Goal: Task Accomplishment & Management: Complete application form

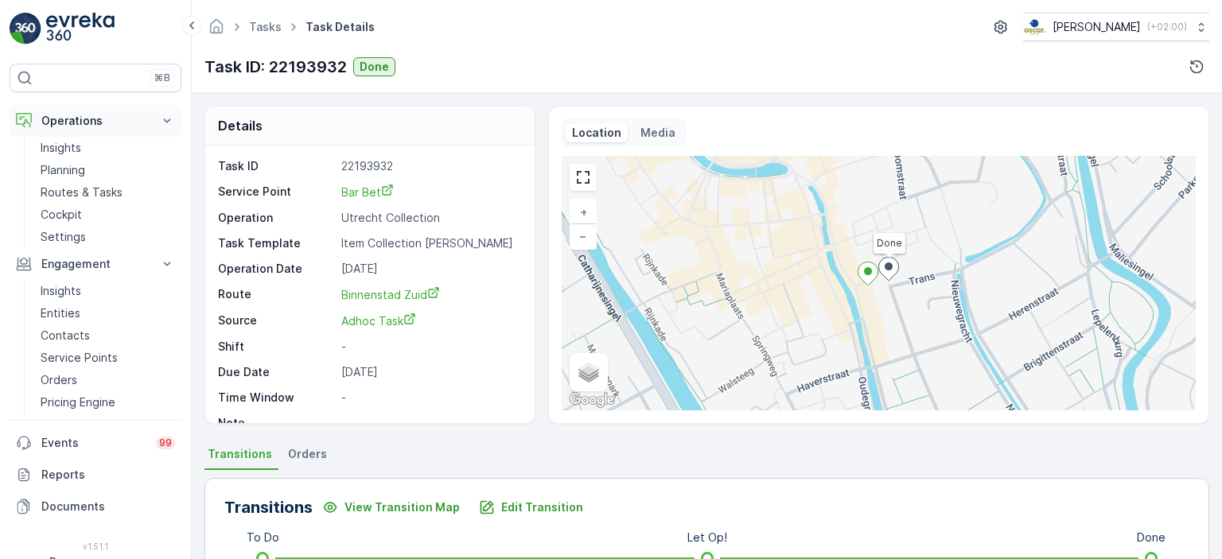
scroll to position [442, 0]
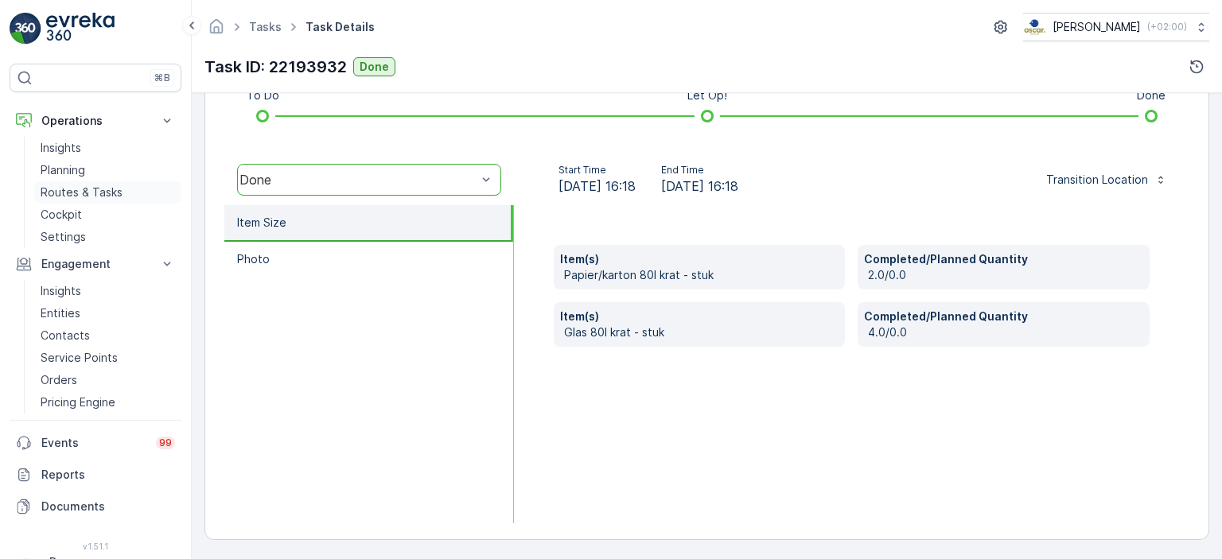
click at [74, 193] on p "Routes & Tasks" at bounding box center [82, 193] width 82 height 16
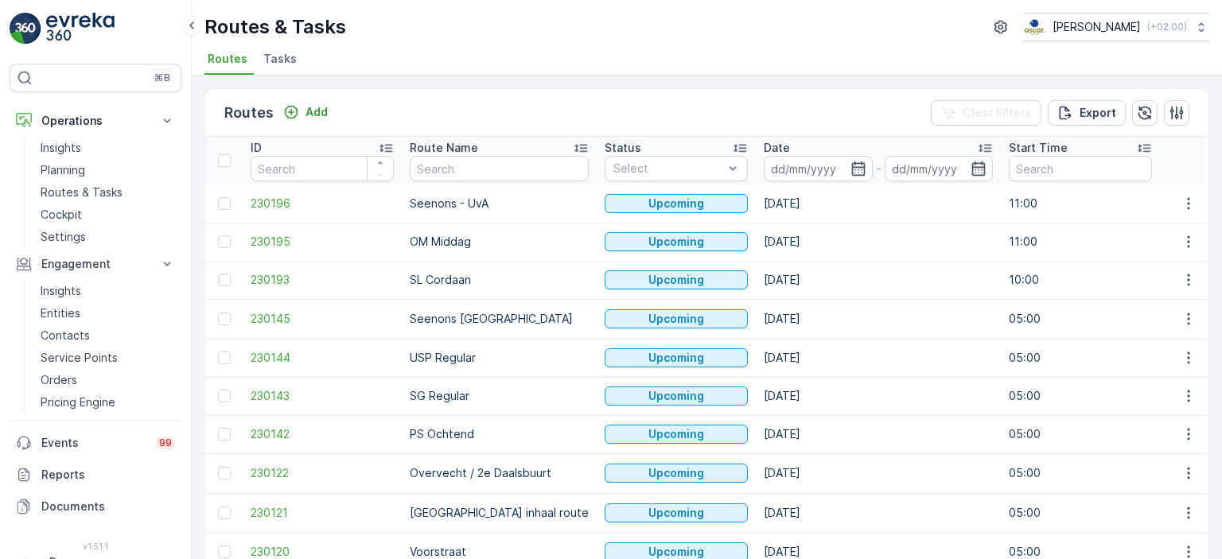
click at [286, 65] on span "Tasks" at bounding box center [279, 59] width 33 height 16
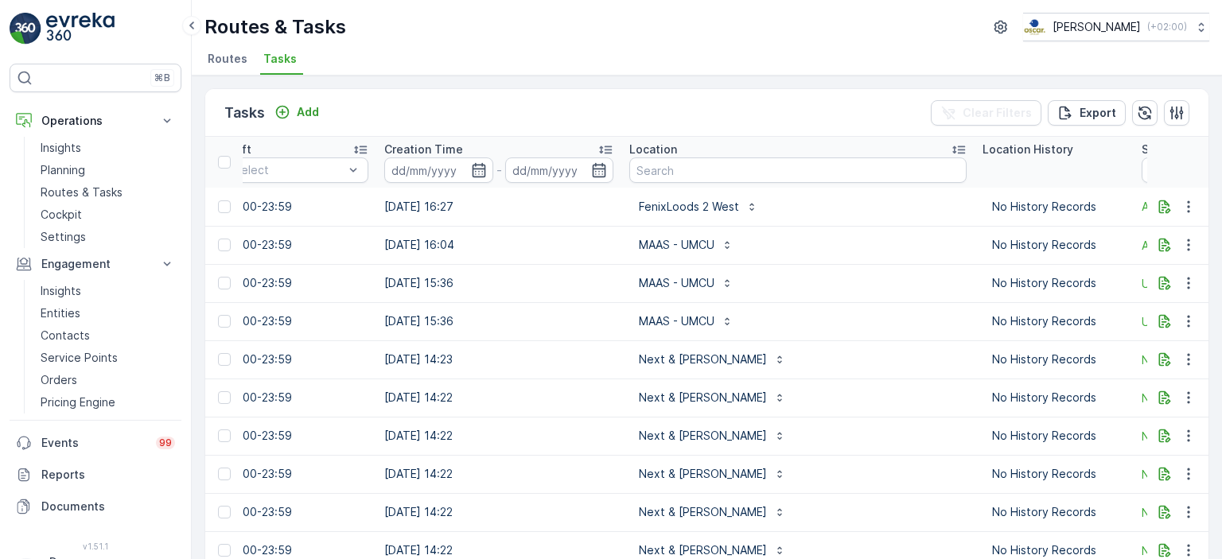
scroll to position [0, 1188]
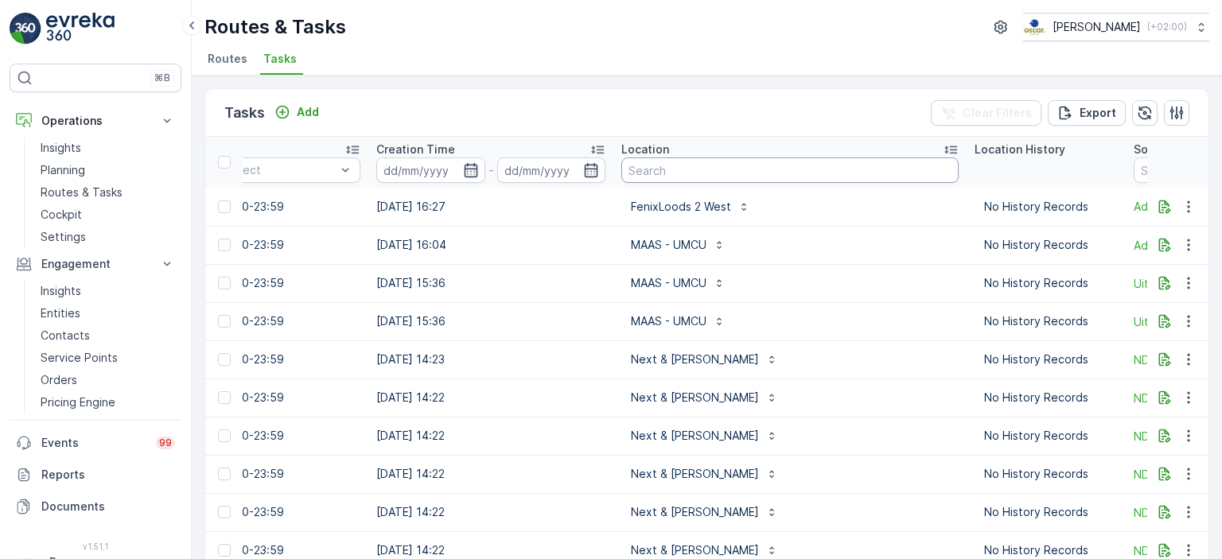
click at [733, 167] on input "text" at bounding box center [789, 169] width 337 height 25
type input "theater"
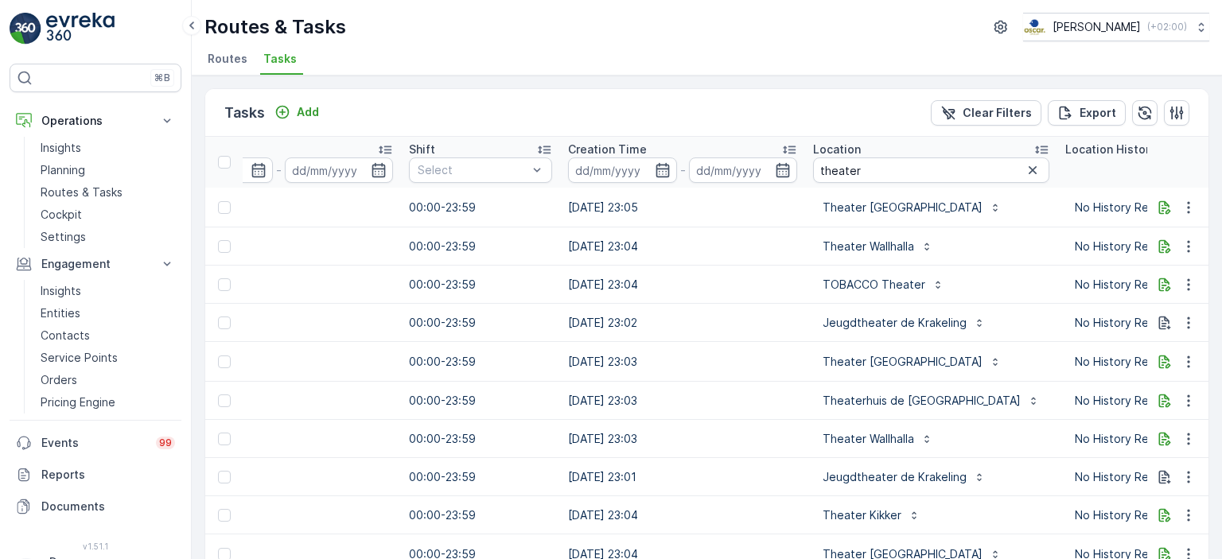
scroll to position [0, 1000]
click at [855, 166] on input "theater" at bounding box center [928, 169] width 236 height 25
type input "theater"
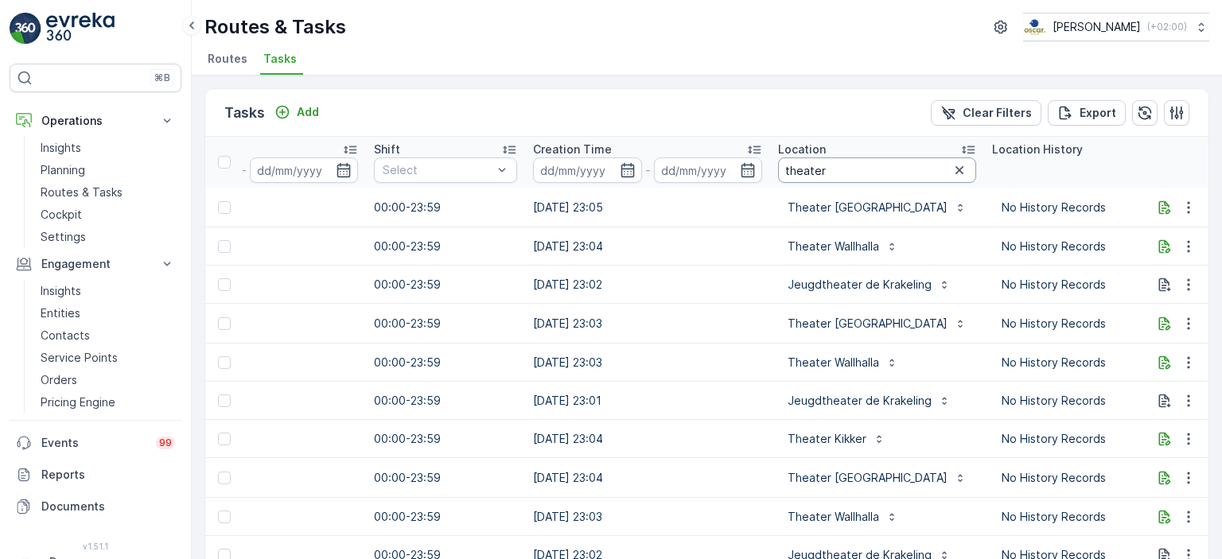
scroll to position [0, 1261]
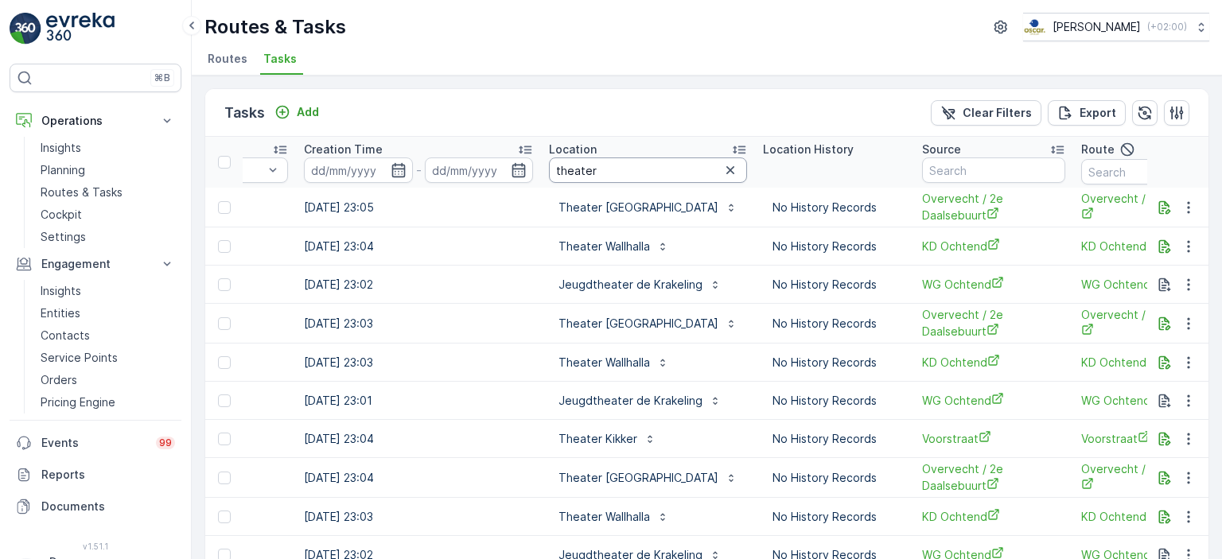
click at [661, 167] on input "theater" at bounding box center [648, 169] width 198 height 25
type input "theater ut"
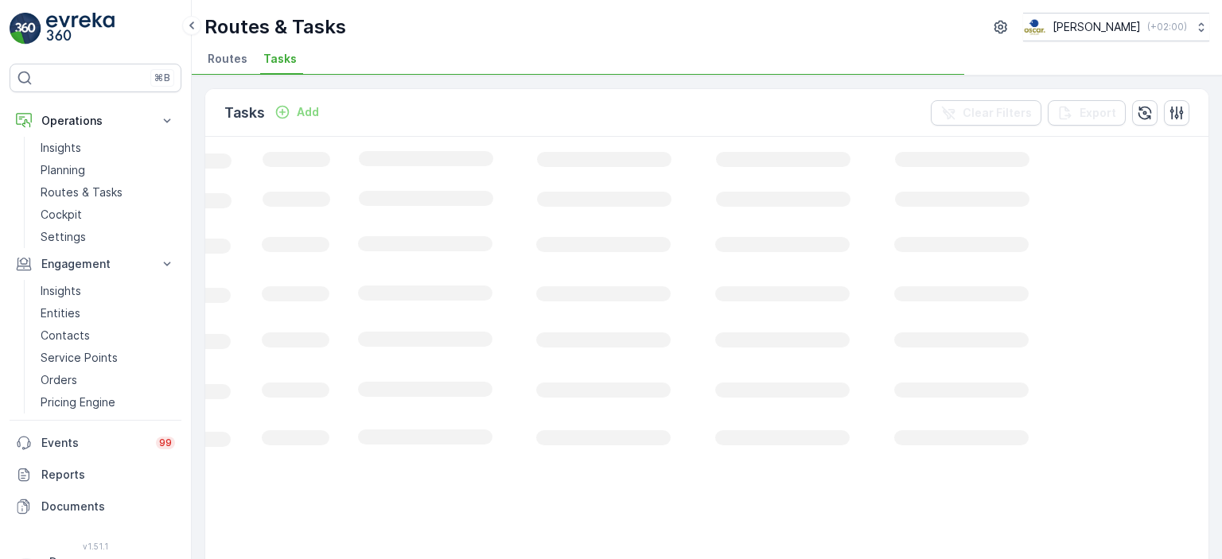
scroll to position [0, 527]
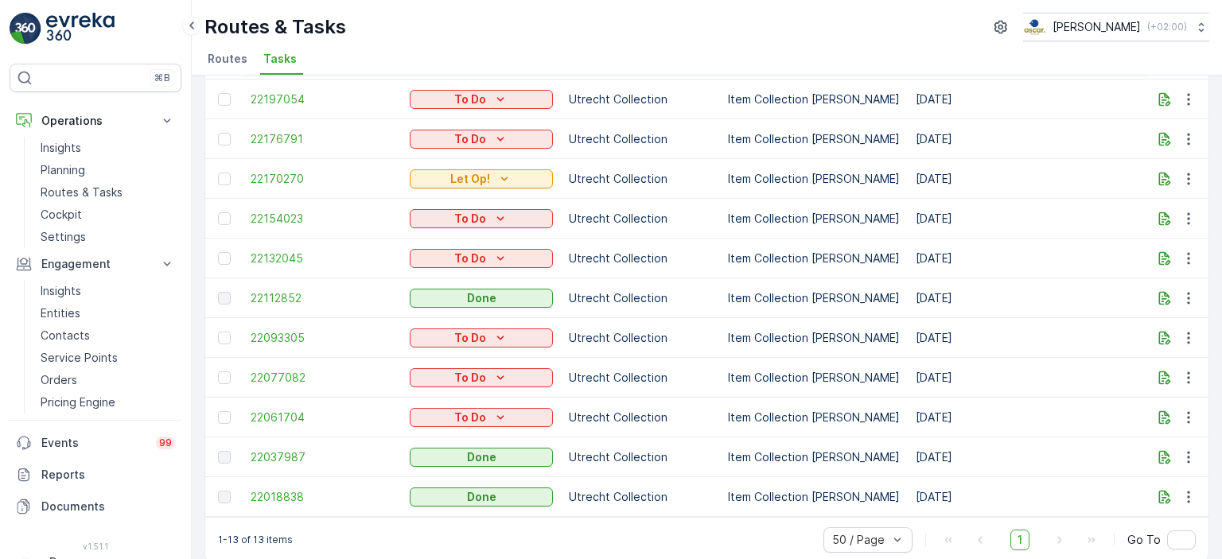
scroll to position [187, 0]
click at [907, 291] on td "[DATE]" at bounding box center [1029, 299] width 245 height 40
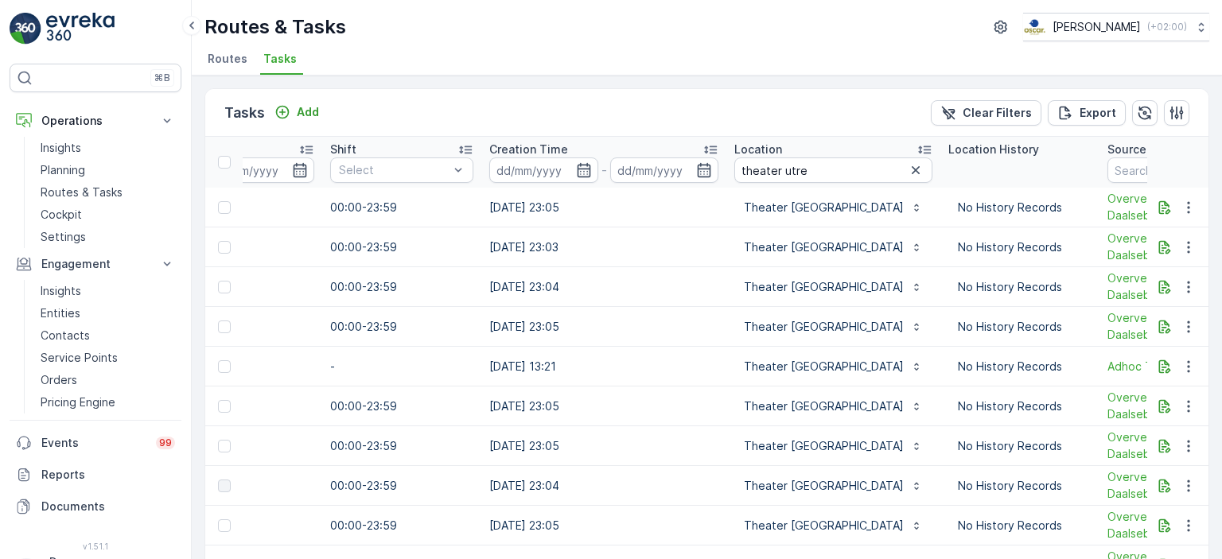
scroll to position [0, 1078]
click at [904, 173] on icon "button" at bounding box center [912, 170] width 16 height 16
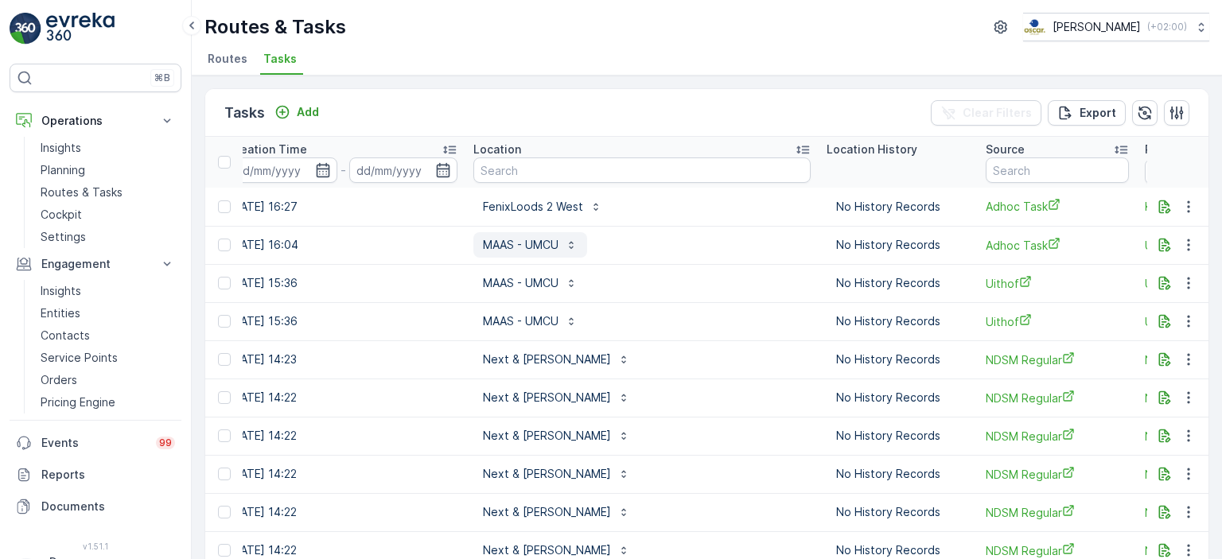
scroll to position [0, 1333]
click at [596, 155] on div "Location" at bounding box center [644, 150] width 337 height 16
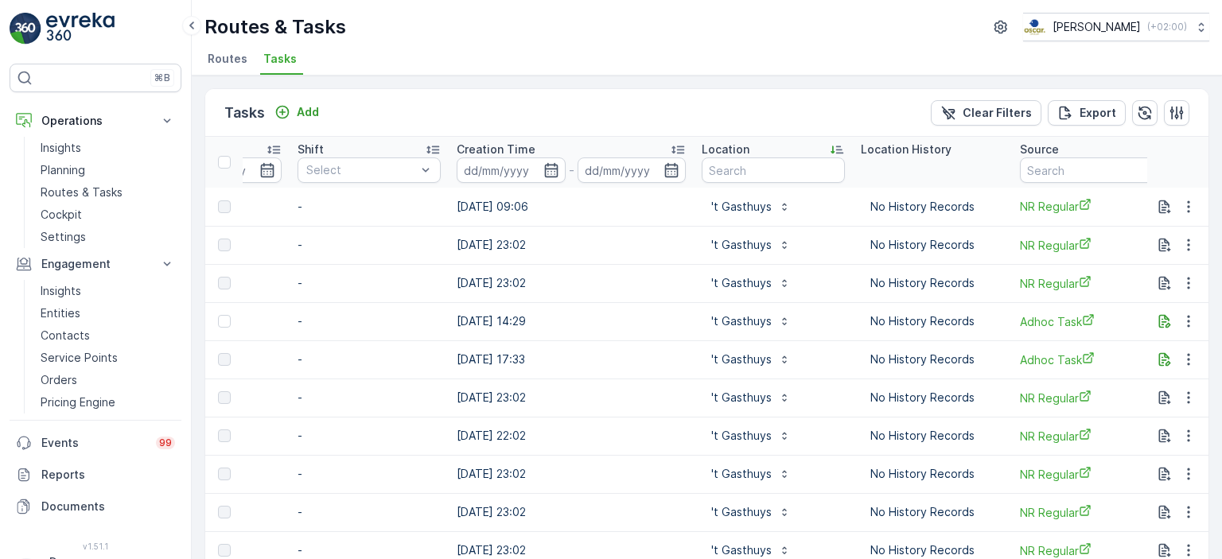
scroll to position [0, 1109]
click at [759, 174] on input "text" at bounding box center [771, 169] width 143 height 25
type input "beren"
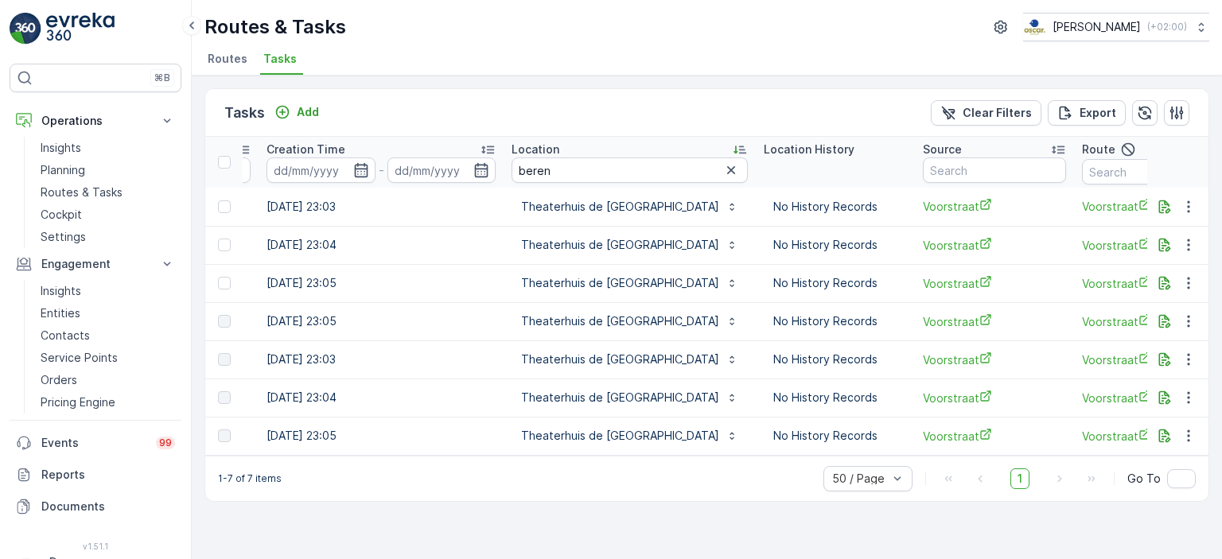
scroll to position [0, 1303]
click at [718, 176] on icon "button" at bounding box center [726, 170] width 16 height 16
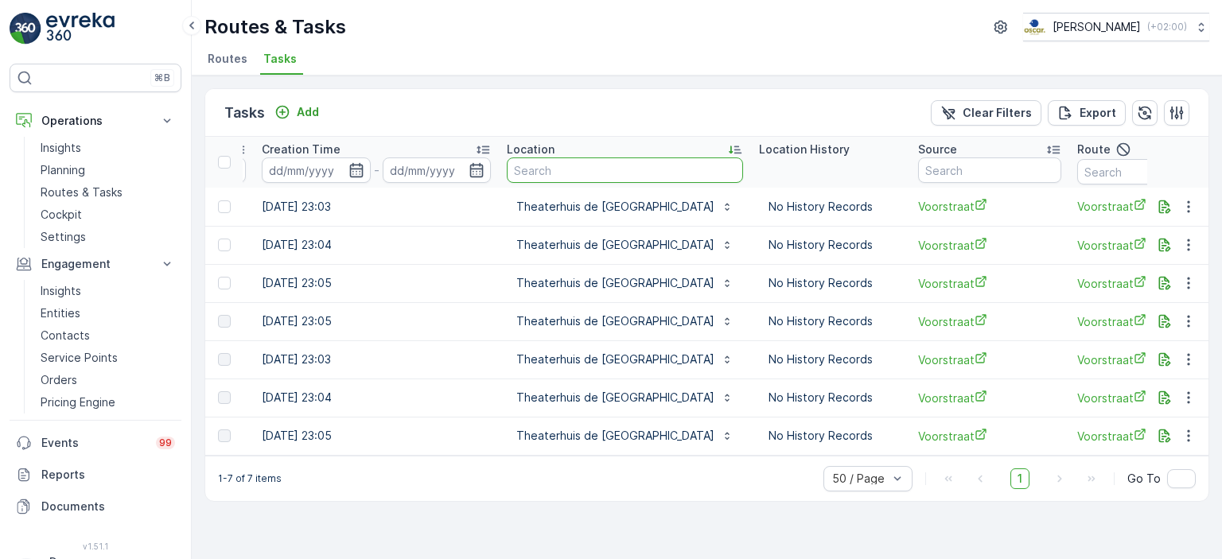
click at [573, 168] on input "text" at bounding box center [625, 169] width 236 height 25
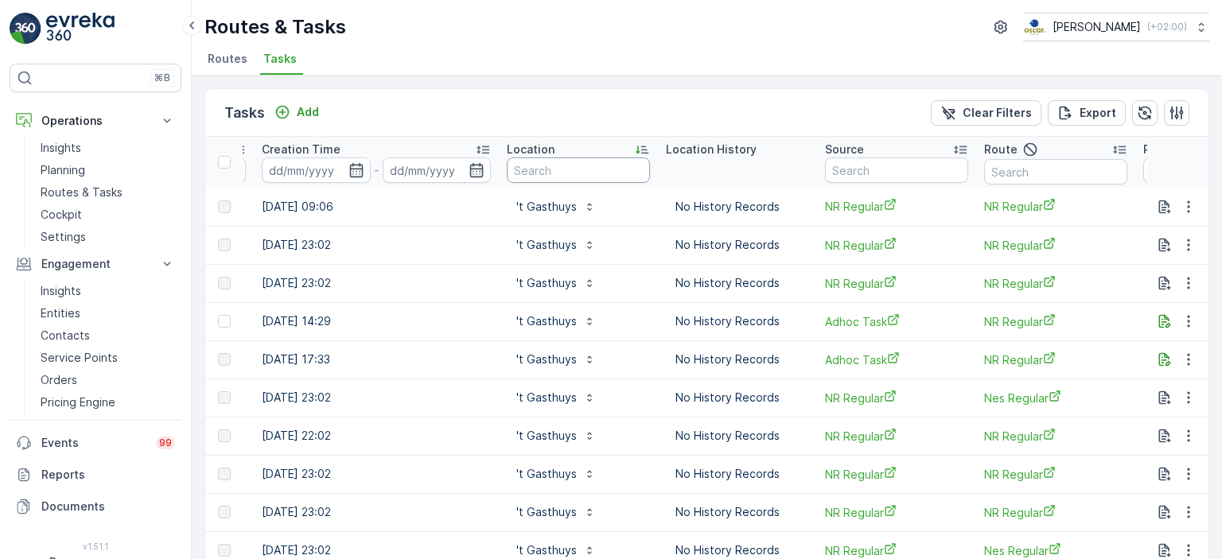
click at [573, 168] on input "text" at bounding box center [578, 169] width 143 height 25
type input "joost"
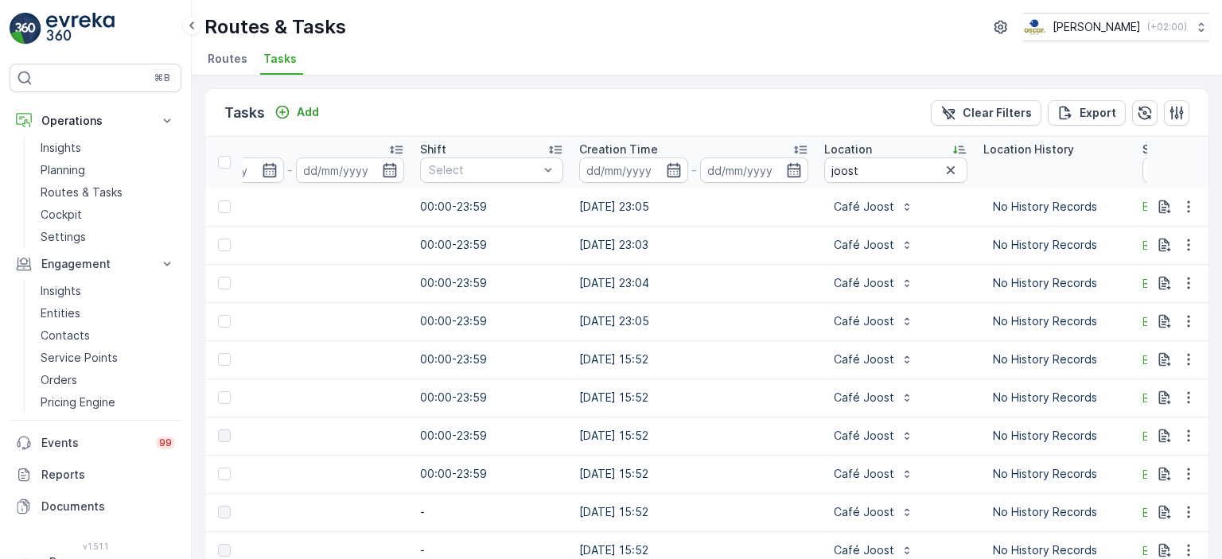
scroll to position [0, 984]
click at [295, 111] on div "Add" at bounding box center [296, 112] width 45 height 16
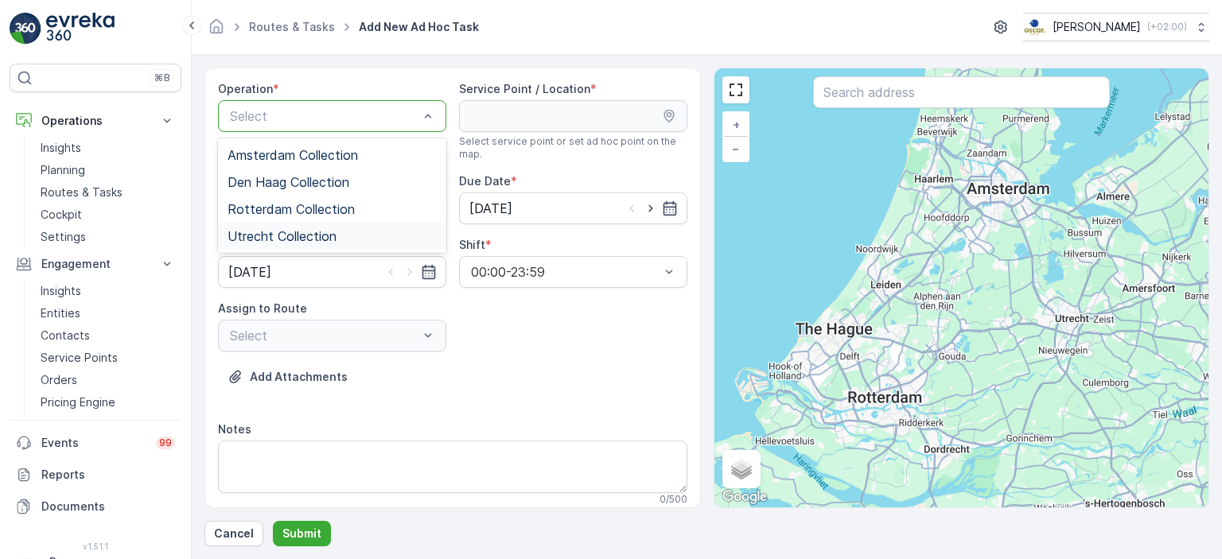
click at [305, 229] on span "Utrecht Collection" at bounding box center [281, 236] width 109 height 14
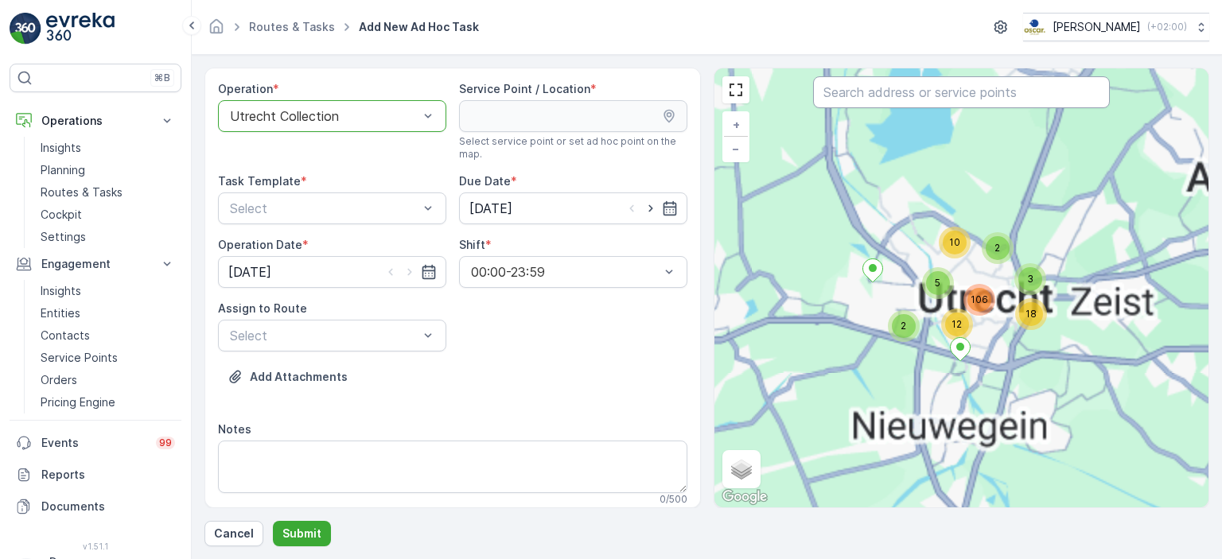
click at [908, 97] on input "text" at bounding box center [961, 92] width 297 height 32
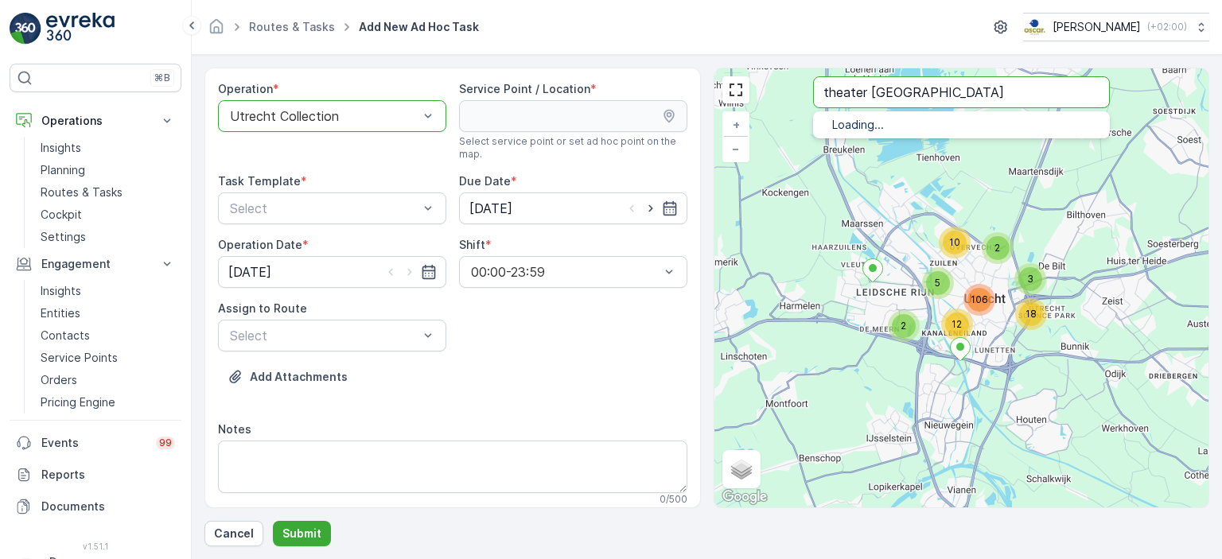
type input "theater [GEOGRAPHIC_DATA]"
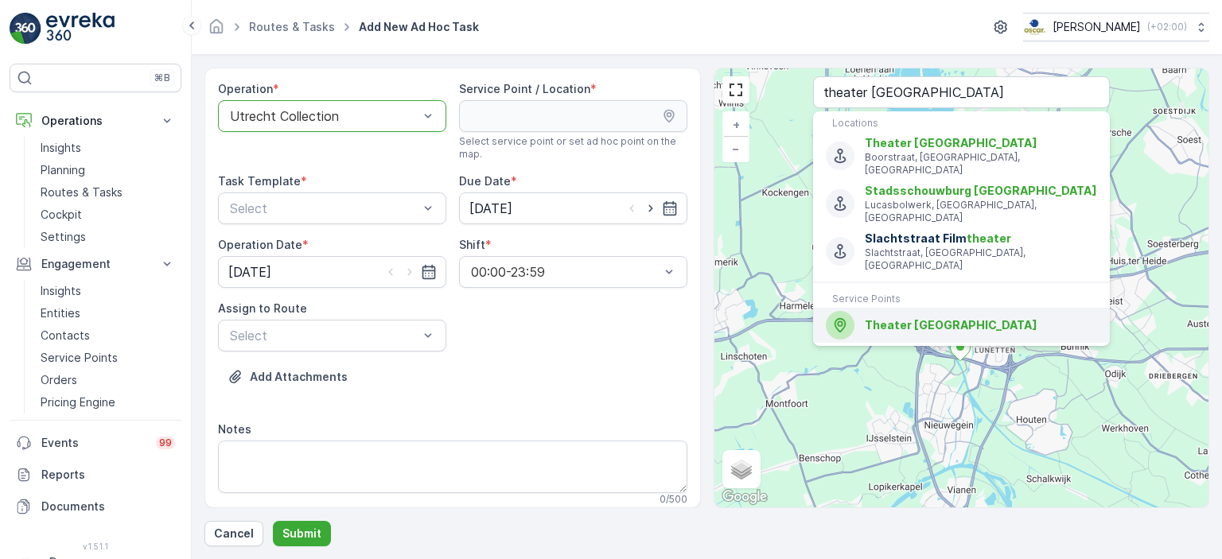
click at [928, 318] on span "Theater [GEOGRAPHIC_DATA]" at bounding box center [950, 325] width 173 height 14
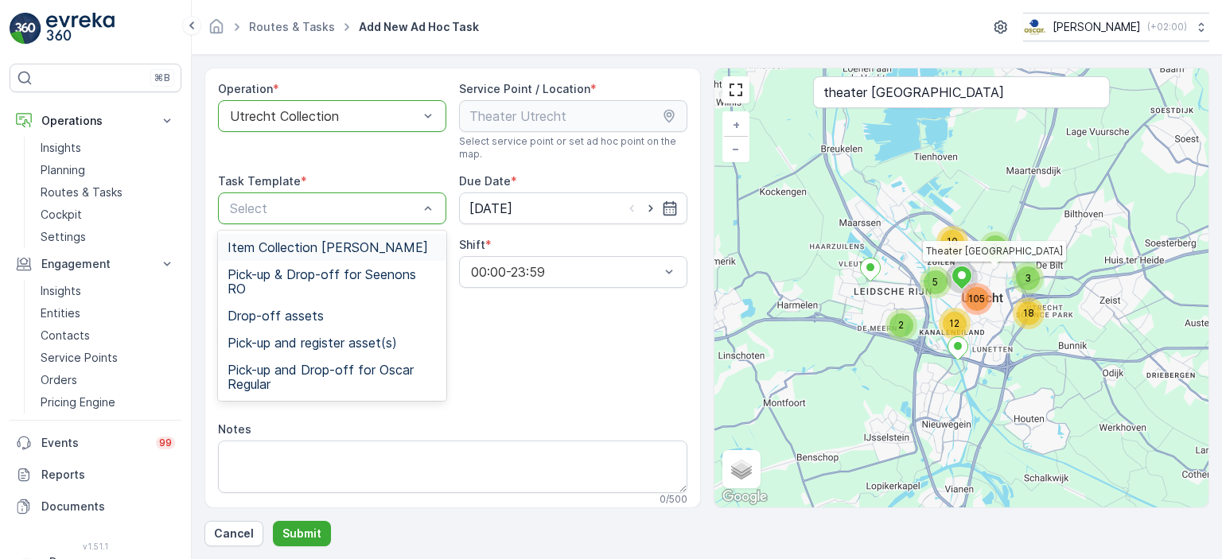
click at [319, 254] on span "Item Collection [PERSON_NAME]" at bounding box center [327, 247] width 200 height 14
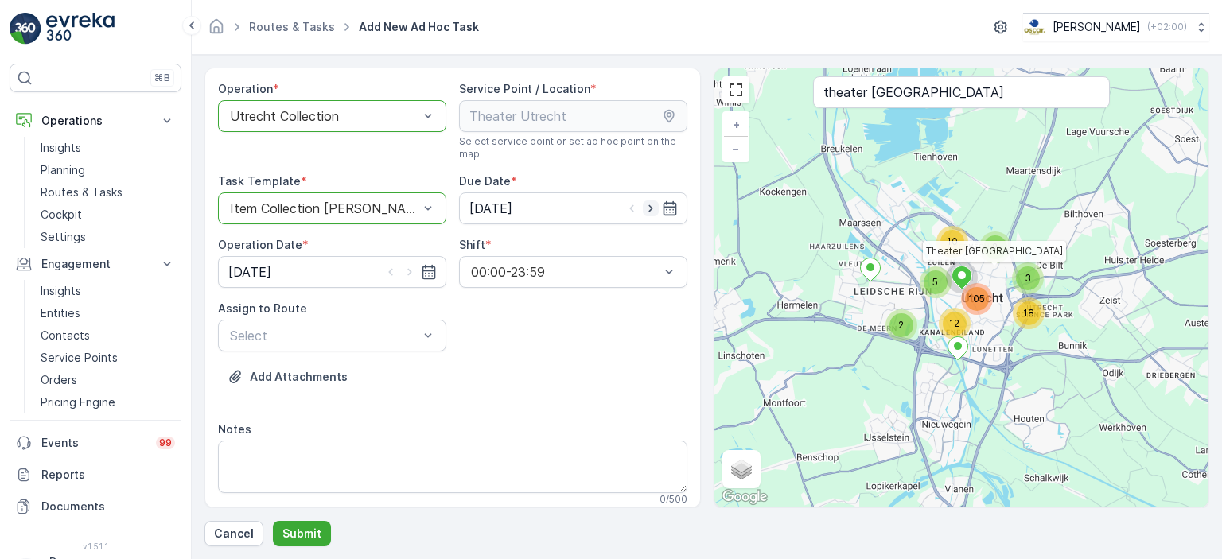
click at [647, 209] on icon "button" at bounding box center [651, 208] width 16 height 16
type input "[DATE]"
click at [407, 269] on icon "button" at bounding box center [409, 272] width 4 height 7
type input "[DATE]"
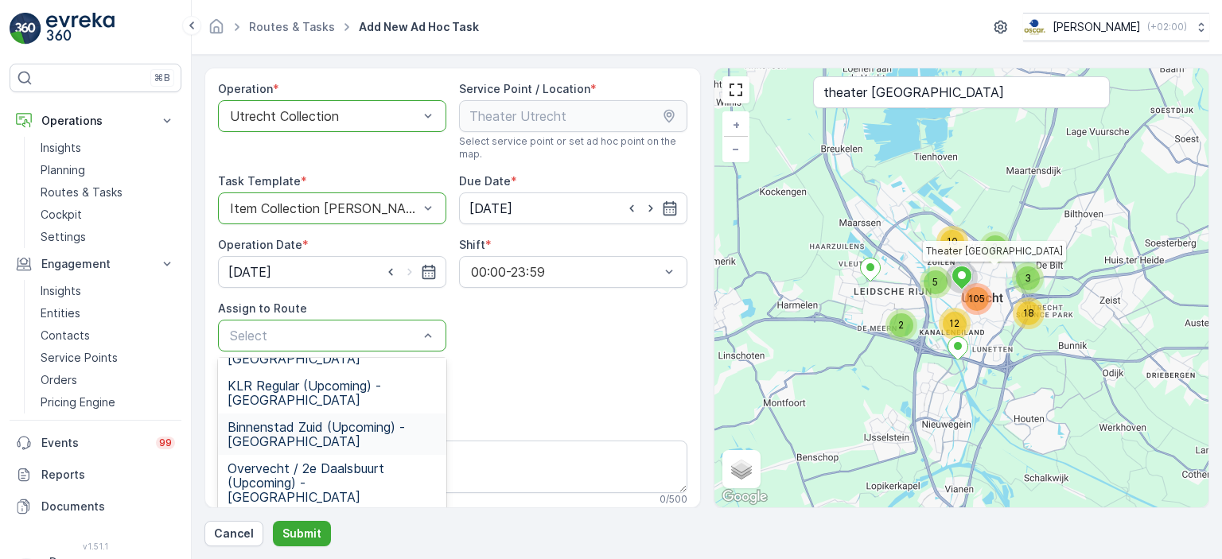
scroll to position [126, 0]
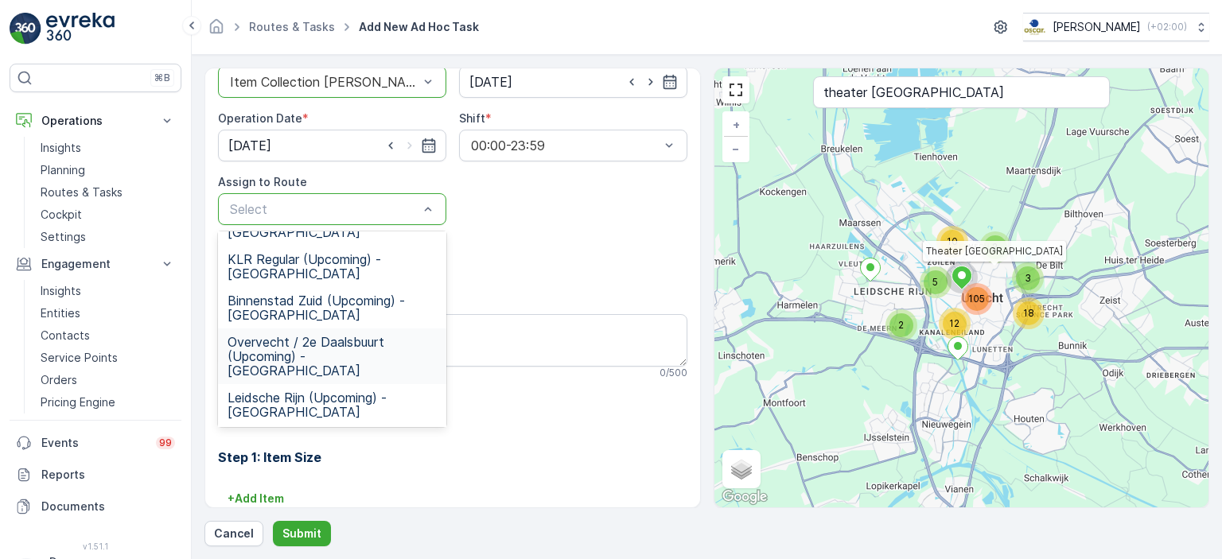
click at [339, 335] on span "Overvecht / 2e Daalsbuurt (Upcoming) - [GEOGRAPHIC_DATA]" at bounding box center [331, 356] width 209 height 43
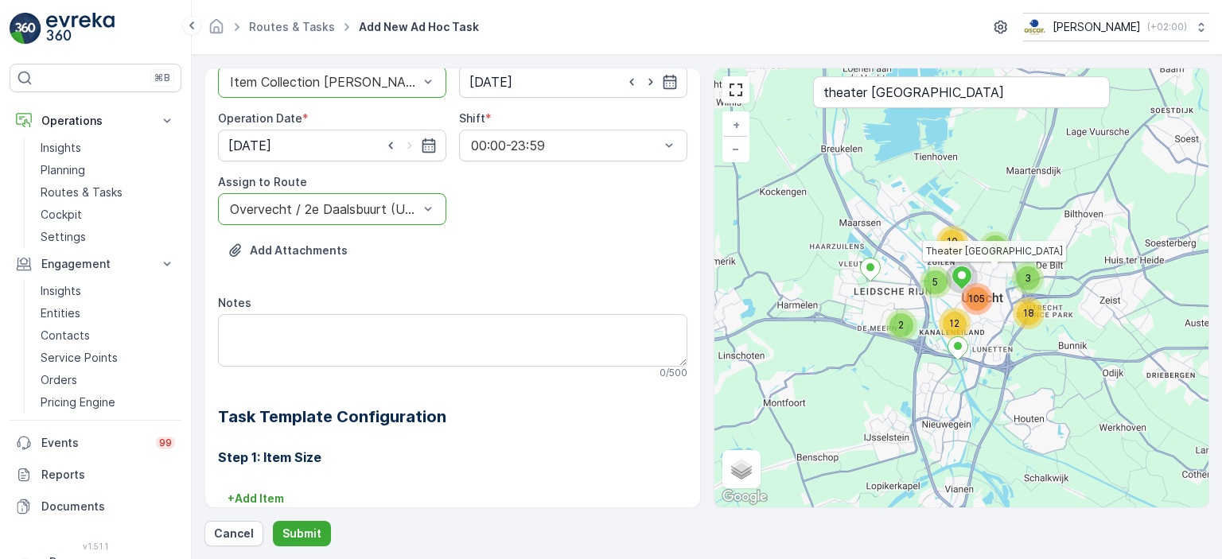
scroll to position [223, 0]
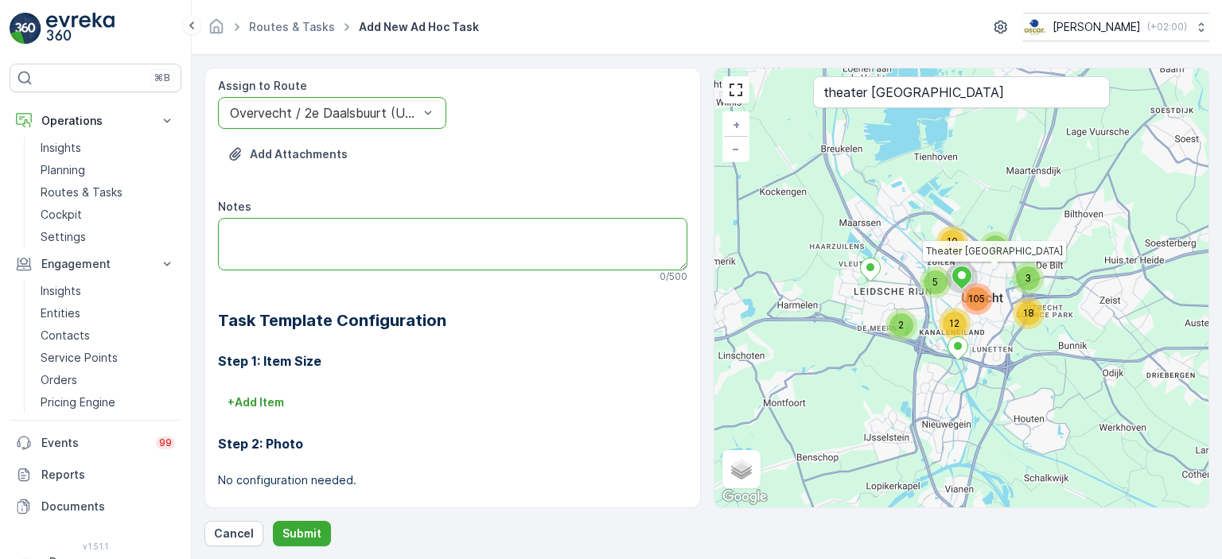
click at [315, 226] on textarea "Notes" at bounding box center [452, 244] width 469 height 52
drag, startPoint x: 666, startPoint y: 238, endPoint x: 187, endPoint y: 241, distance: 478.8
drag, startPoint x: 187, startPoint y: 241, endPoint x: 574, endPoint y: 292, distance: 390.6
click at [574, 292] on div "Operation * option Utrecht Collection, selected. Utrecht Collection Service Poi…" at bounding box center [452, 259] width 469 height 802
drag, startPoint x: 229, startPoint y: 231, endPoint x: 751, endPoint y: 218, distance: 521.9
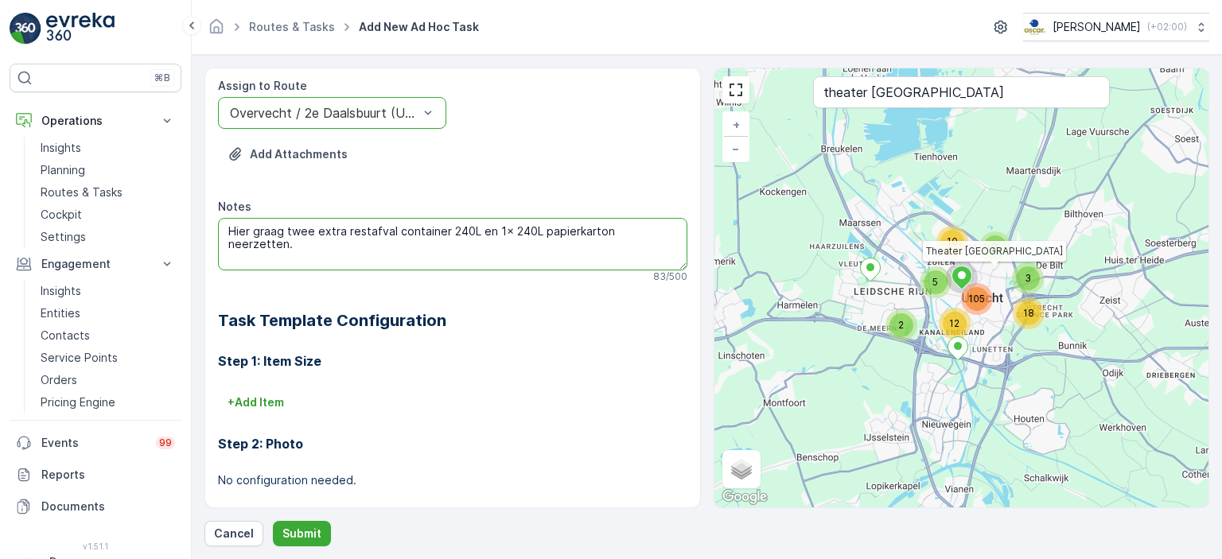
click at [751, 218] on div "Operation * option Utrecht Collection, selected. Utrecht Collection Service Poi…" at bounding box center [706, 288] width 1004 height 441
click at [374, 245] on textarea "Hier graag twee extra restafval container 240L en 1x 240L papierkarton neerzett…" at bounding box center [452, 244] width 469 height 52
click at [666, 228] on textarea "Hier graag twee extra restafval container 240L en 1x 240L papierkarton neerzett…" at bounding box center [452, 244] width 469 height 52
paste textarea "Please place two additional 240L residual waste containers and one 240L paper/c…"
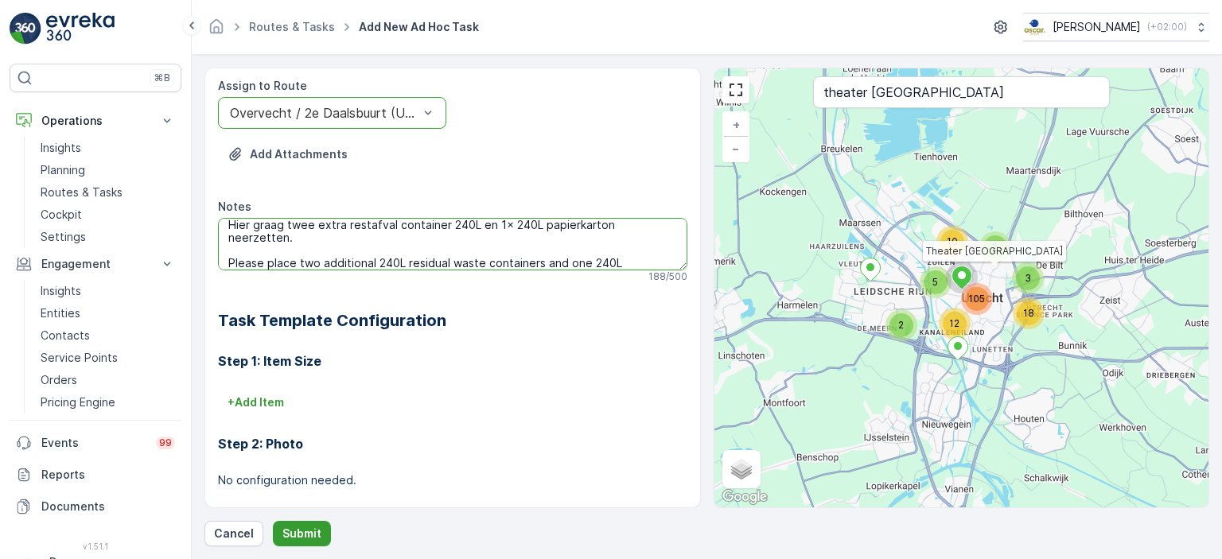
type textarea "Hier graag twee extra restafval container 240L en 1x 240L papierkarton neerzett…"
click at [309, 538] on p "Submit" at bounding box center [301, 534] width 39 height 16
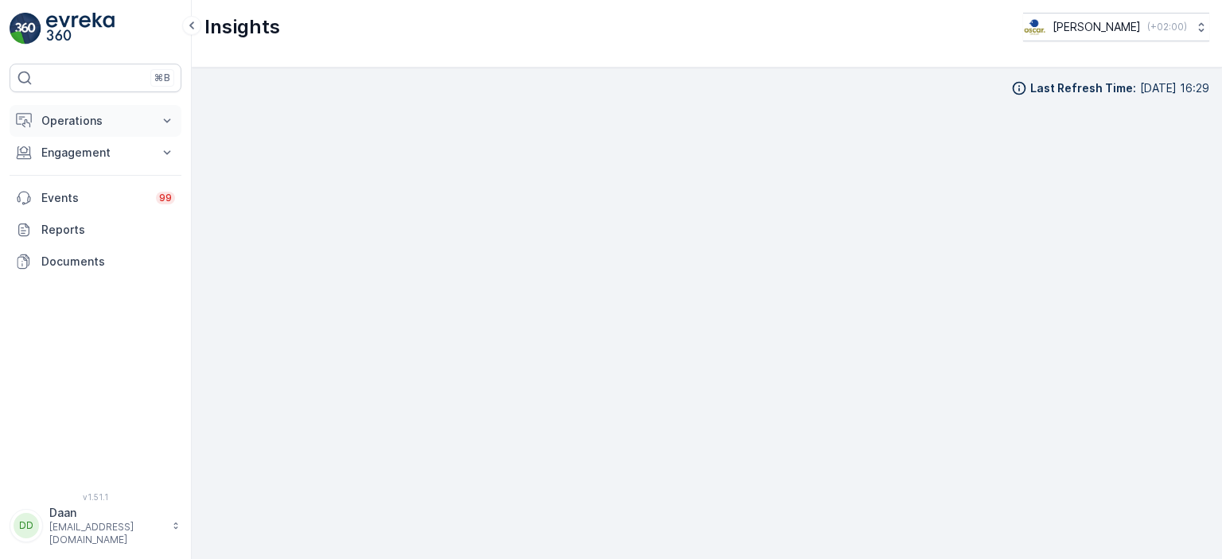
click at [115, 120] on p "Operations" at bounding box center [95, 121] width 108 height 16
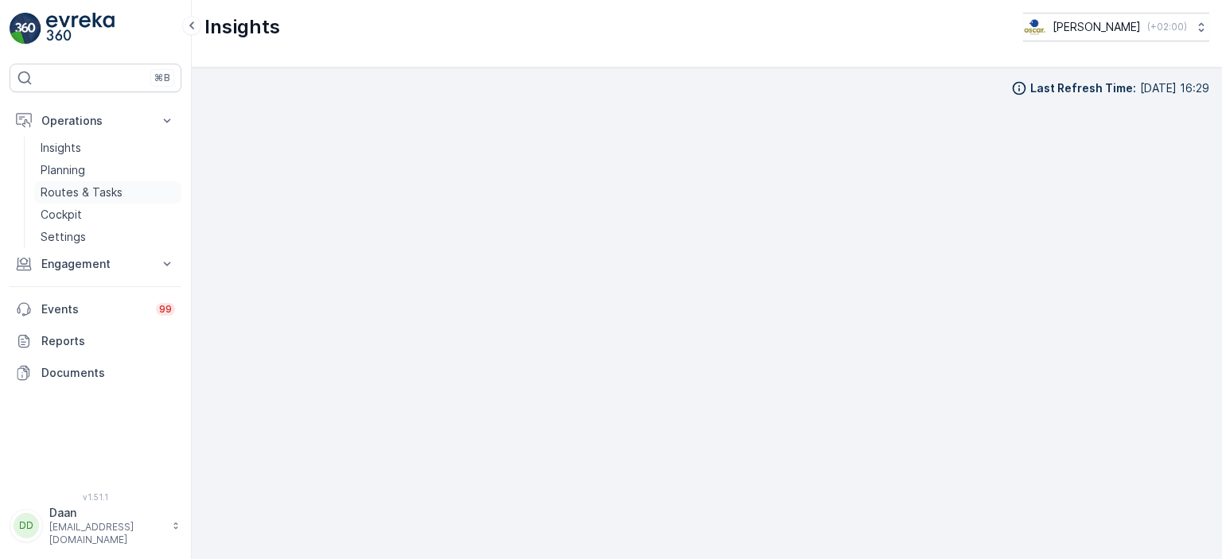
click at [76, 186] on p "Routes & Tasks" at bounding box center [82, 193] width 82 height 16
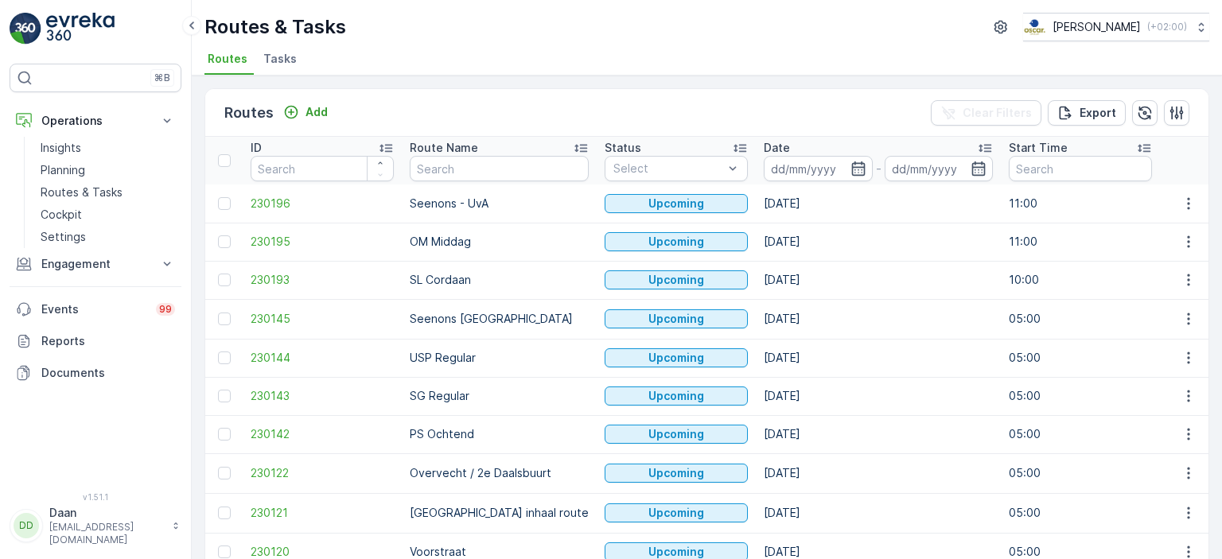
drag, startPoint x: 764, startPoint y: 241, endPoint x: 231, endPoint y: 231, distance: 533.7
click at [41, 168] on p "Planning" at bounding box center [63, 170] width 45 height 16
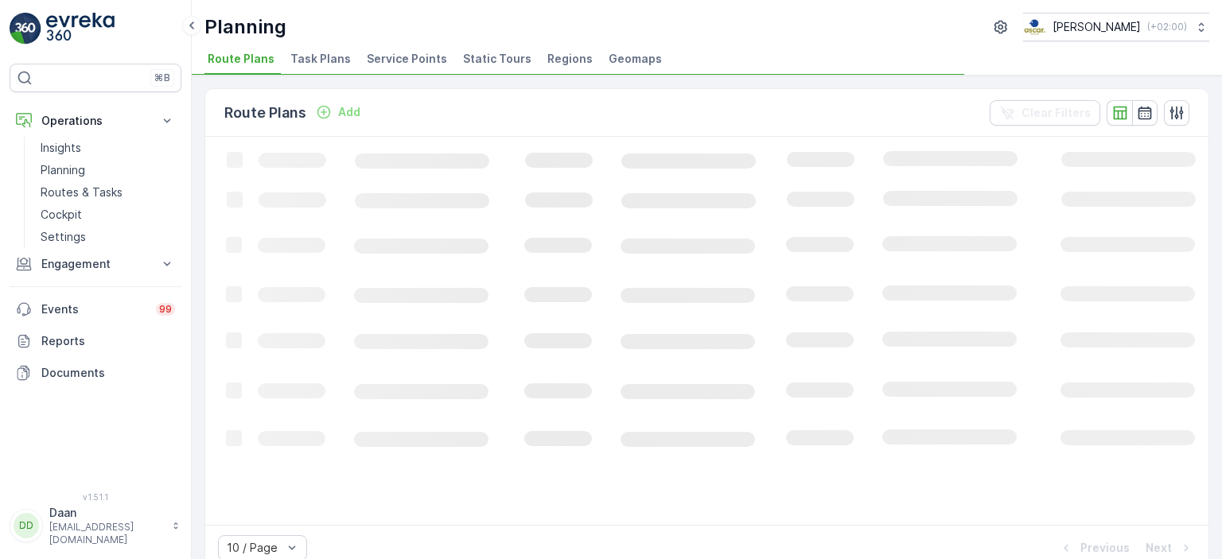
click at [326, 66] on span "Task Plans" at bounding box center [320, 59] width 60 height 16
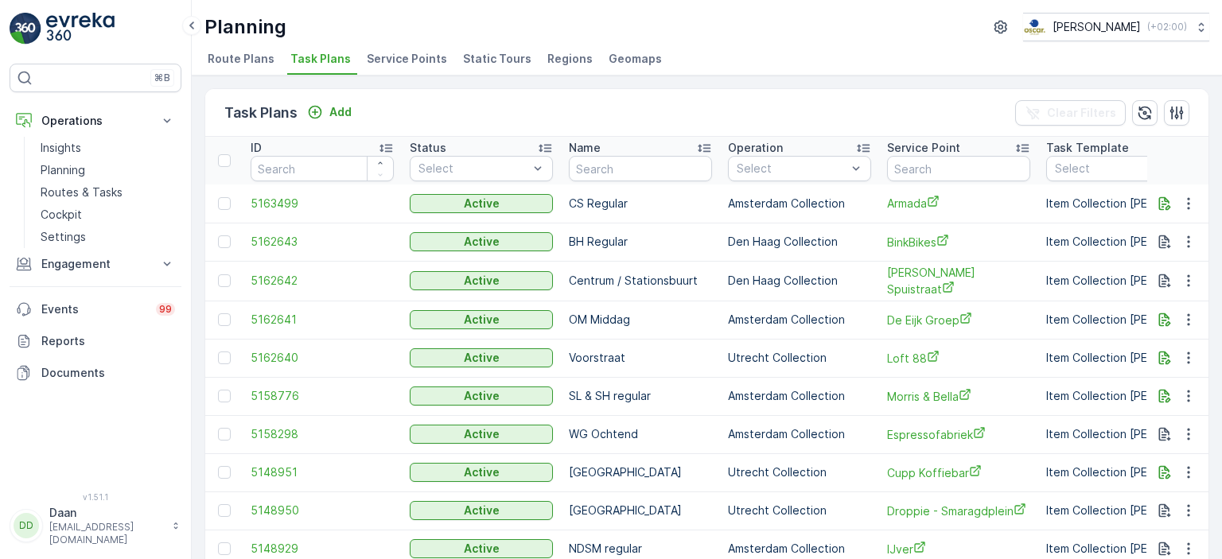
scroll to position [0, 207]
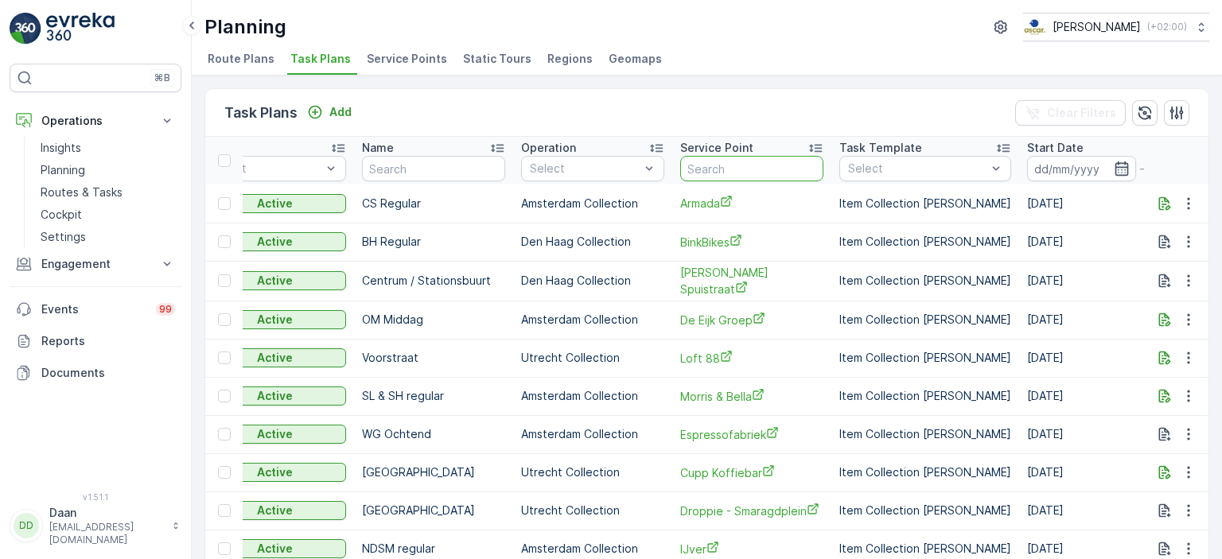
click at [737, 170] on input "text" at bounding box center [751, 168] width 143 height 25
type input "theater utre"
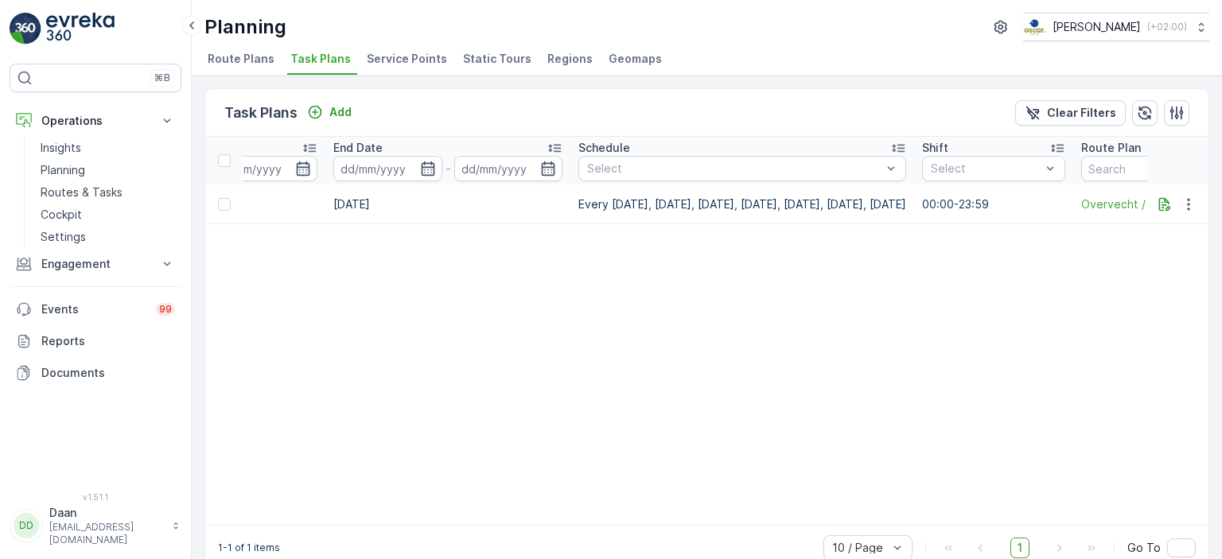
scroll to position [0, 1279]
